Goal: Task Accomplishment & Management: Use online tool/utility

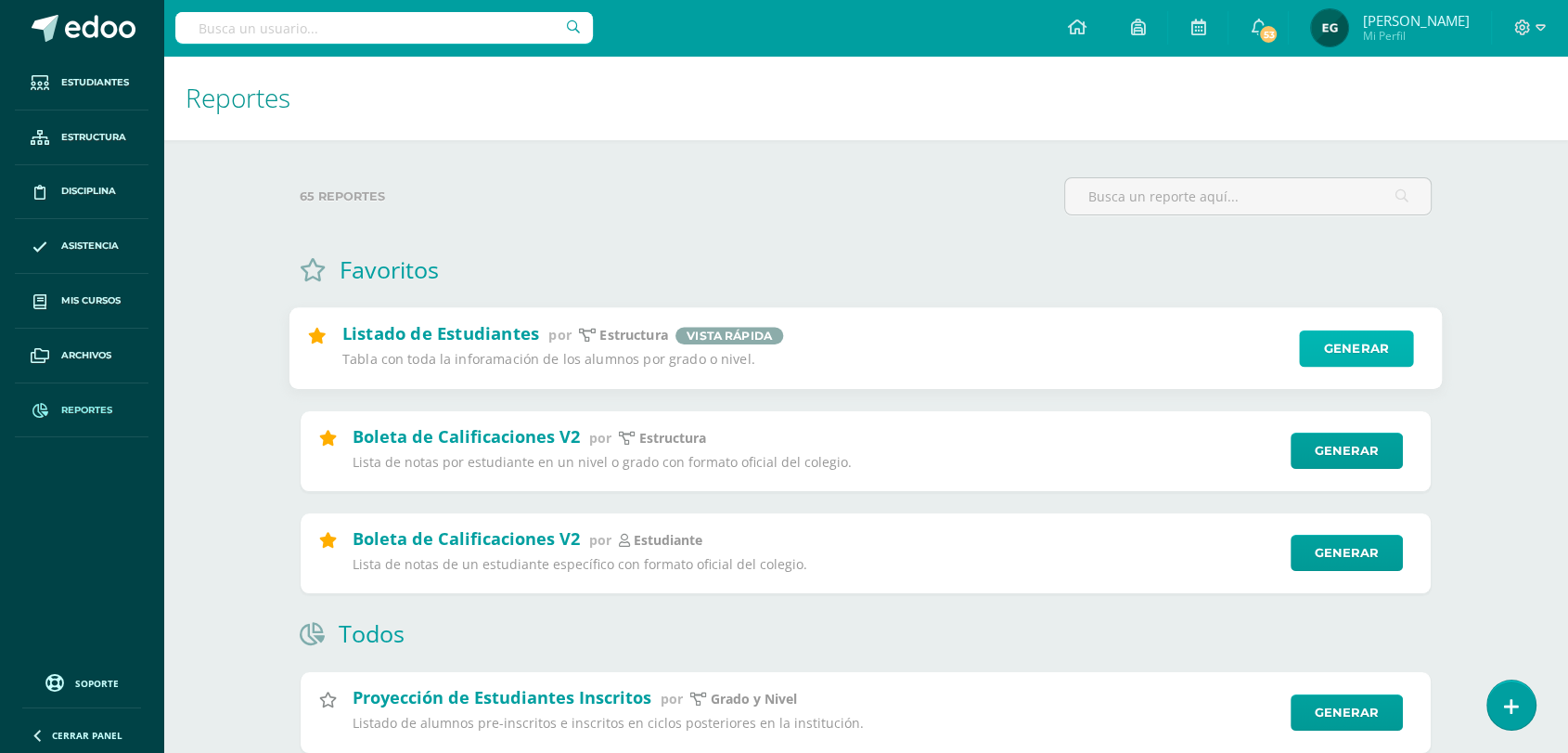
drag, startPoint x: 1359, startPoint y: 342, endPoint x: 1350, endPoint y: 347, distance: 10.3
click at [1358, 342] on link "Generar" at bounding box center [1355, 349] width 114 height 37
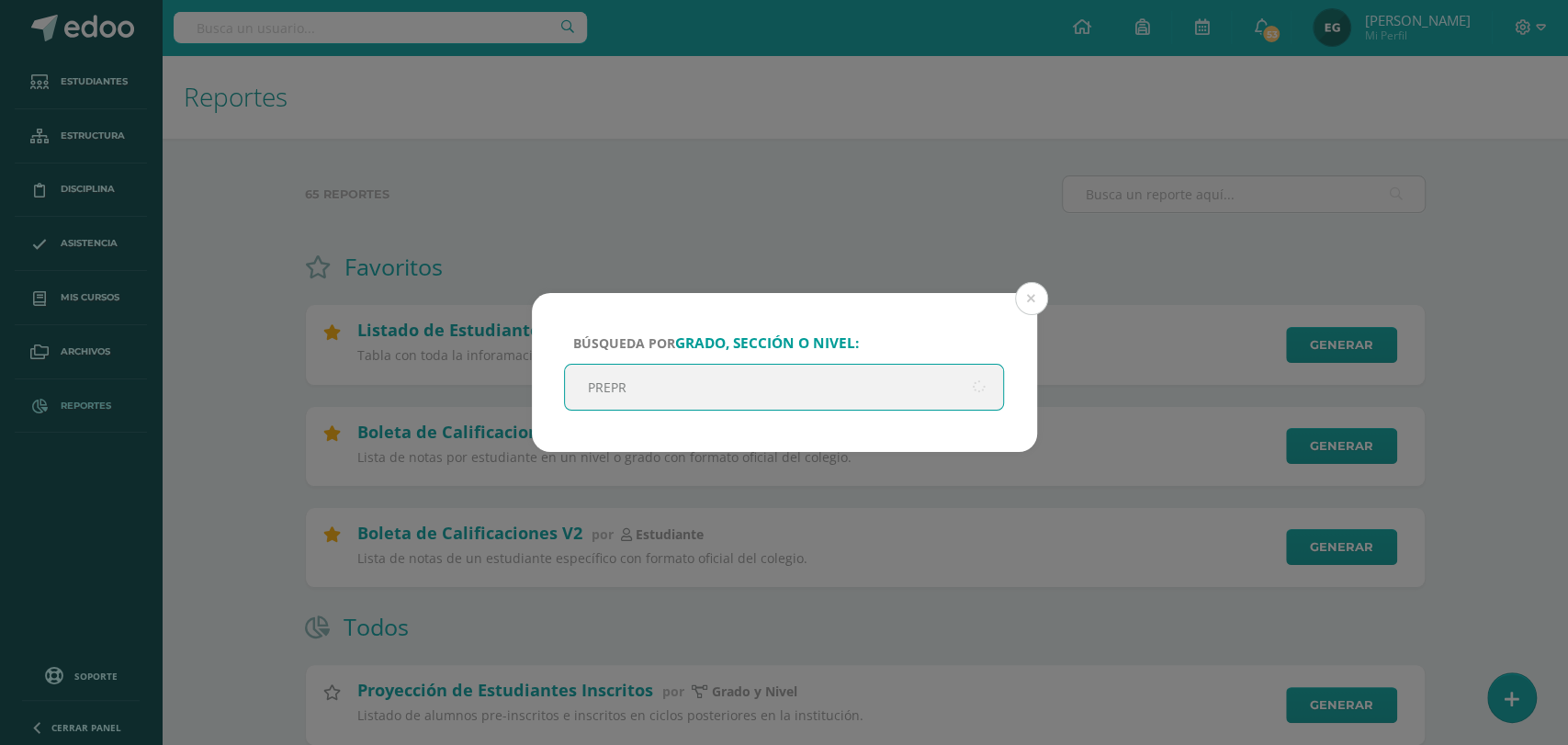
type input "PREPRI"
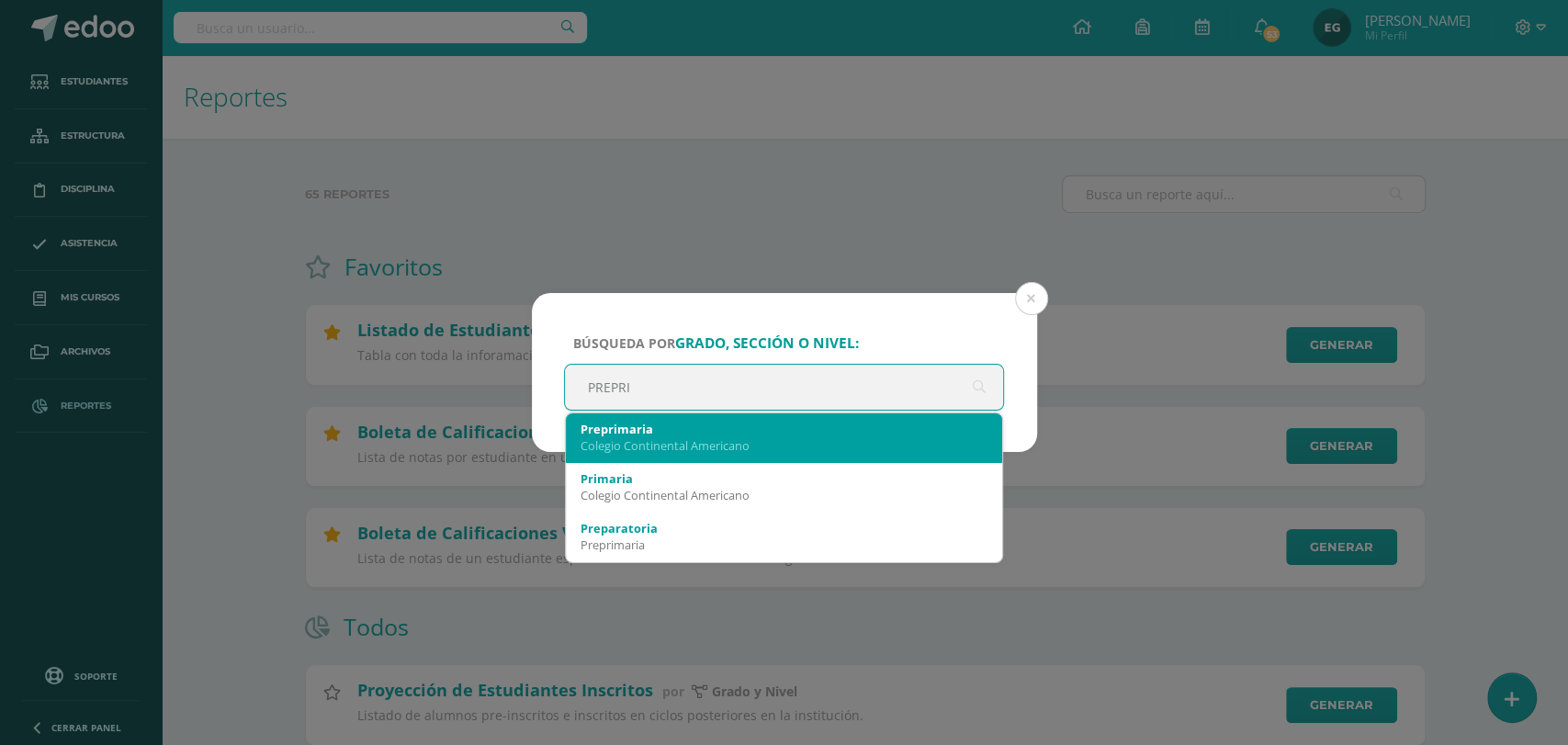
click at [672, 437] on div "Colegio Continental Americano" at bounding box center [784, 445] width 408 height 17
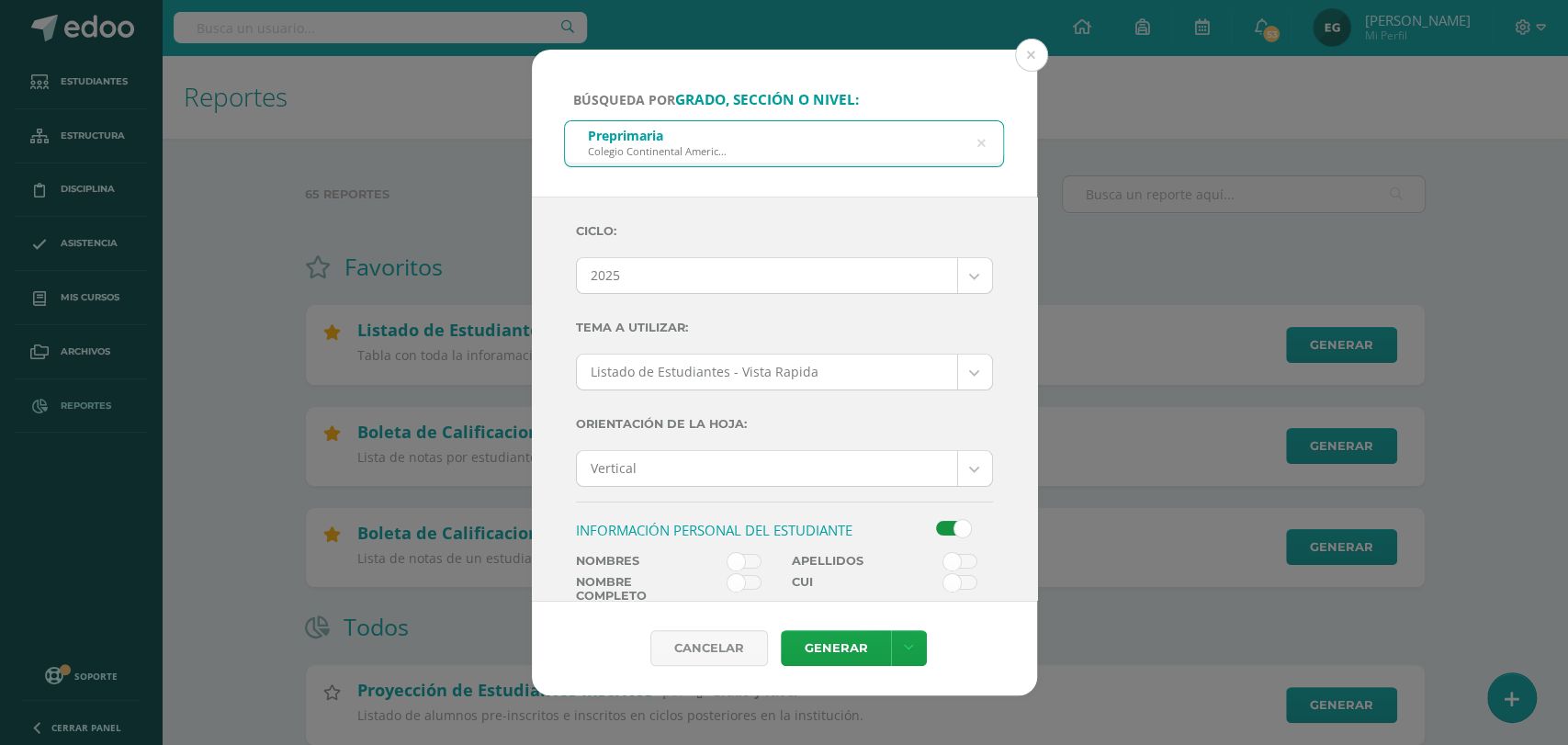
scroll to position [102, 0]
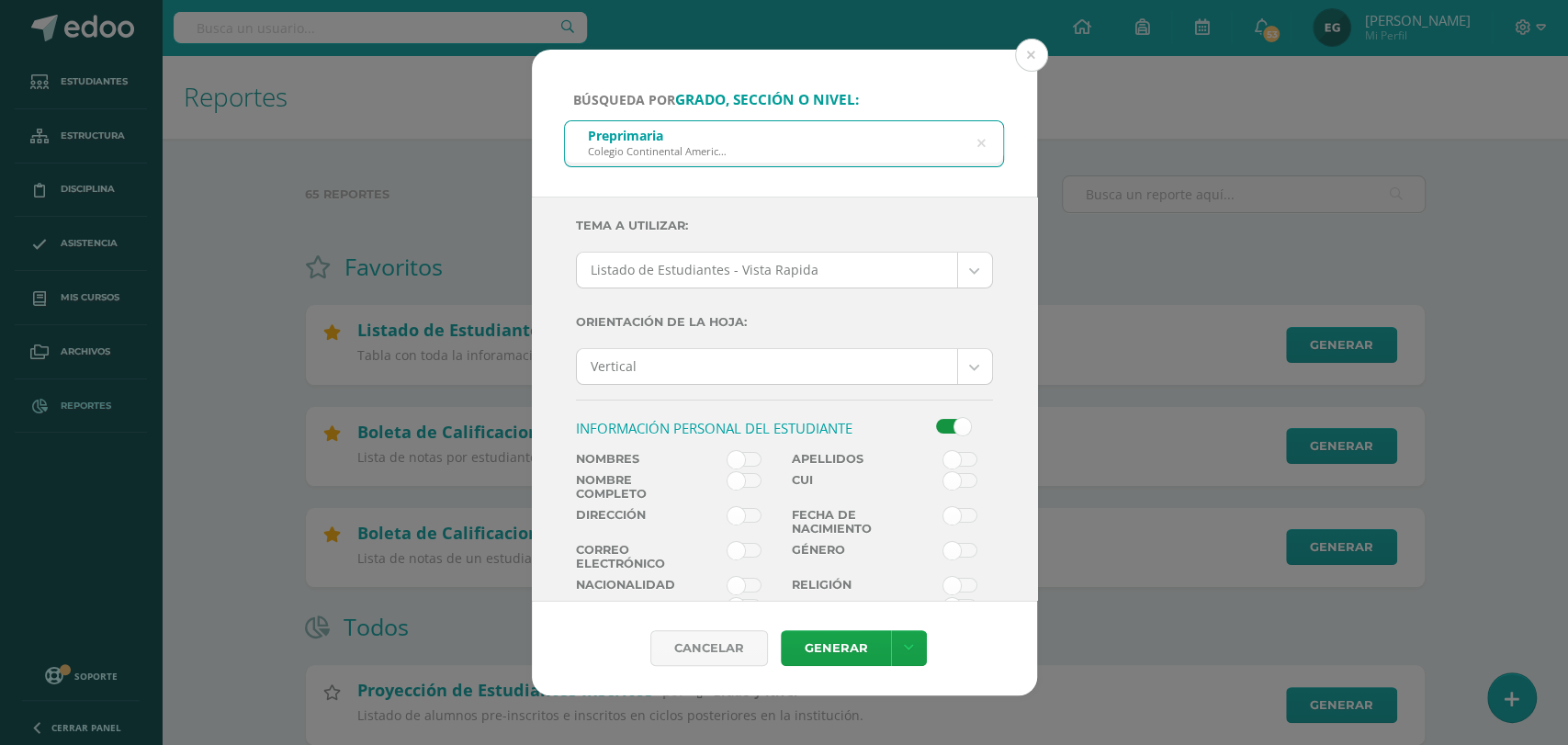
click at [753, 473] on label at bounding box center [730, 490] width 108 height 35
click at [0, 0] on input "checkbox" at bounding box center [0, 0] width 0 height 0
click at [811, 642] on link "Generar" at bounding box center [836, 648] width 110 height 35
click at [979, 142] on icon at bounding box center [980, 143] width 8 height 47
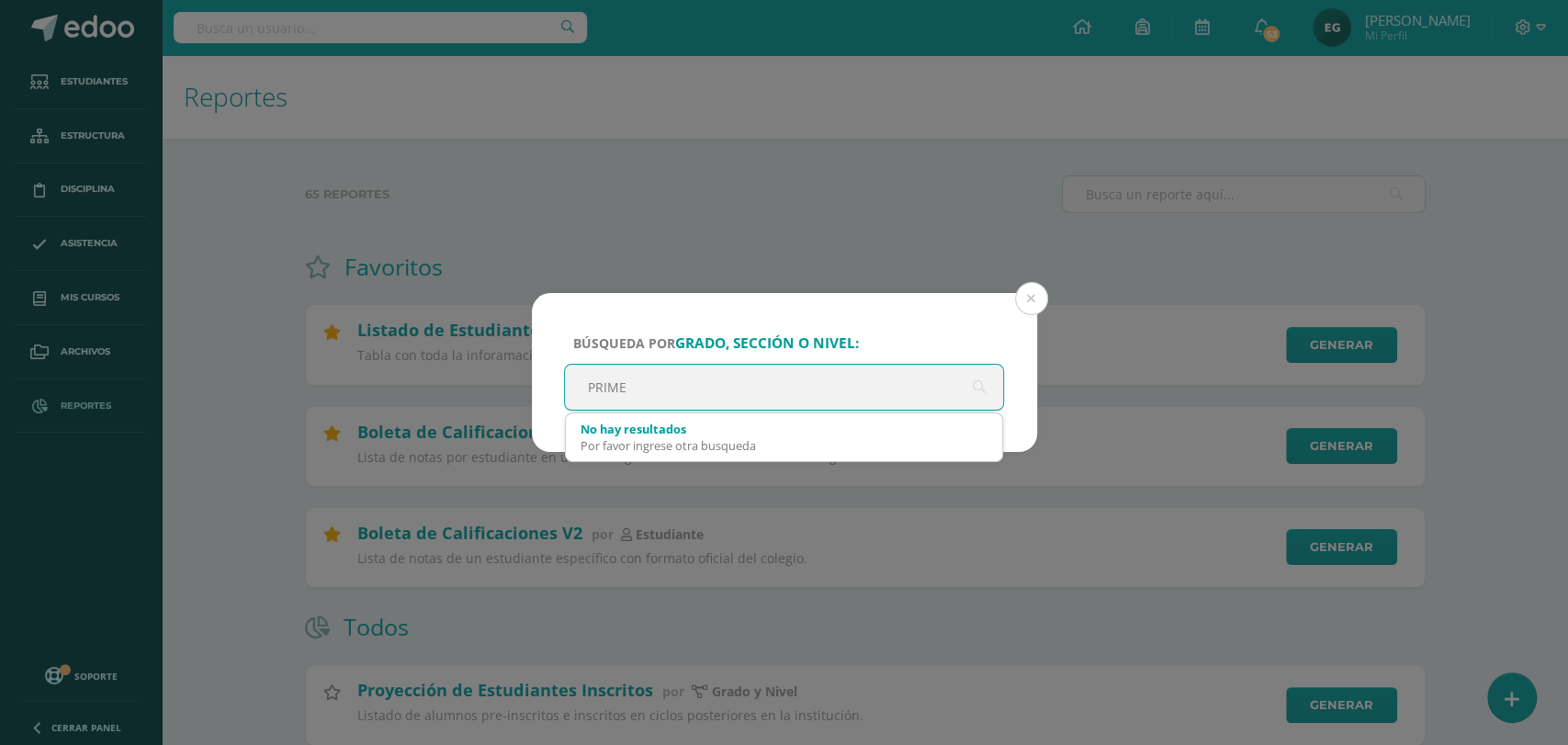
type input "PRIM"
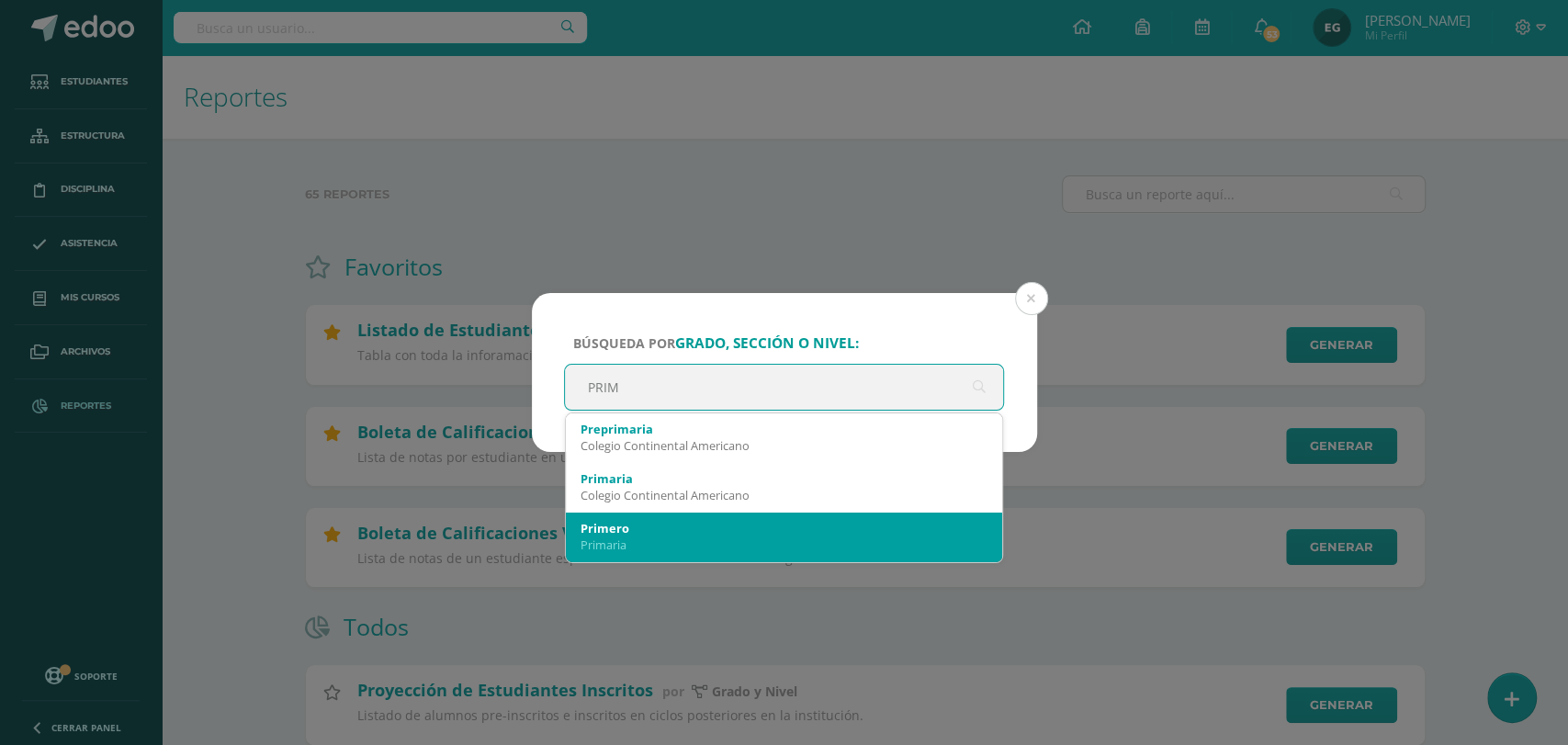
click at [710, 527] on div "Primero" at bounding box center [784, 528] width 408 height 17
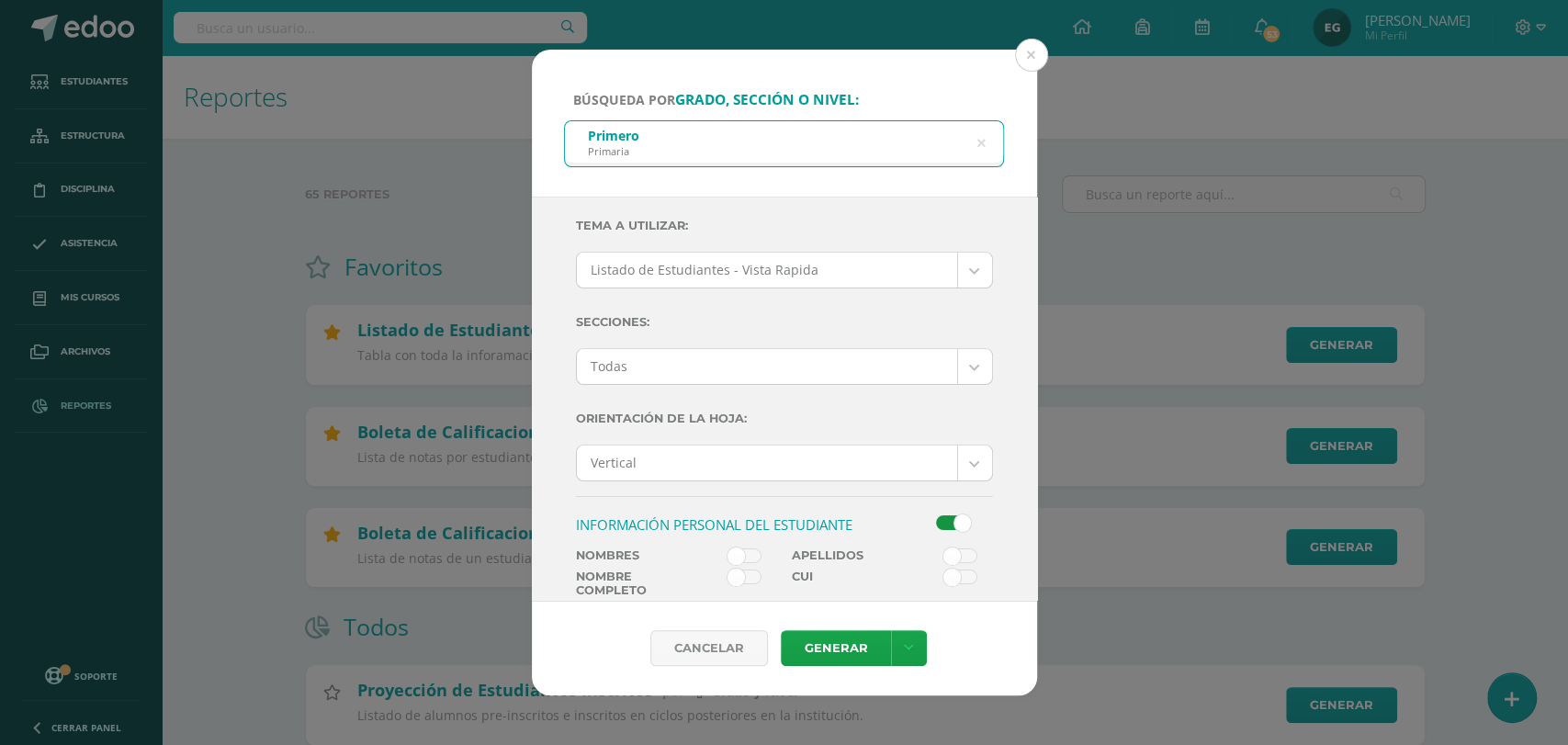
click at [743, 578] on span at bounding box center [744, 576] width 34 height 15
click at [0, 0] on input "checkbox" at bounding box center [0, 0] width 0 height 0
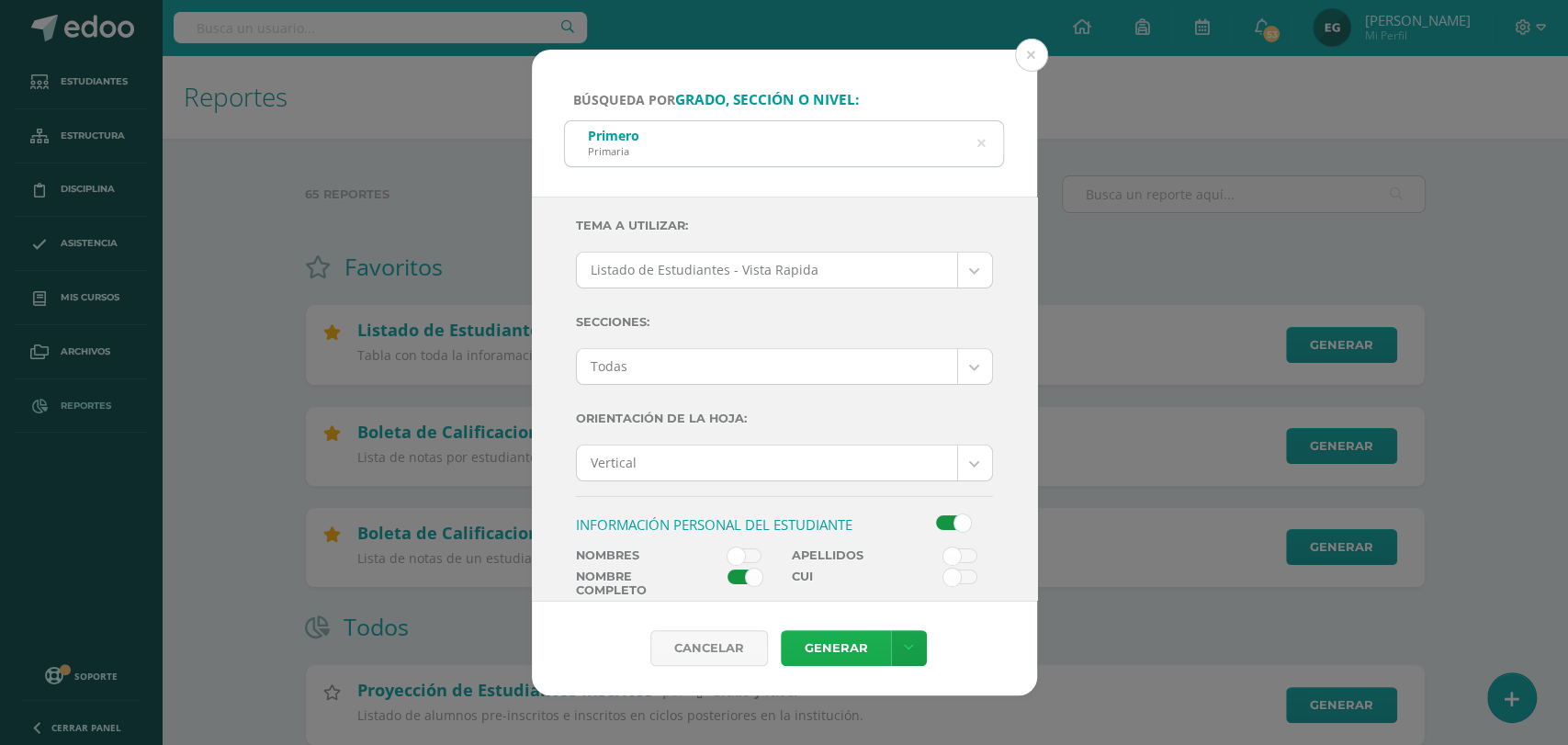
click at [827, 646] on link "Generar" at bounding box center [836, 648] width 110 height 35
